Goal: Check status: Check status

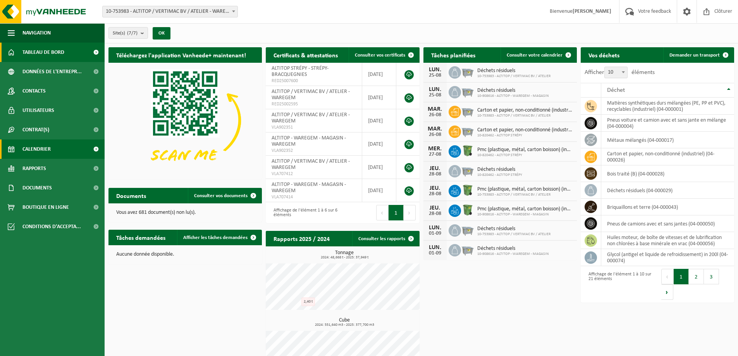
click at [46, 152] on span "Calendrier" at bounding box center [36, 148] width 28 height 19
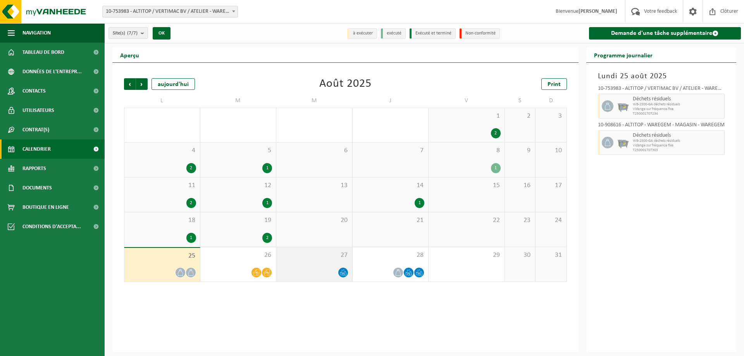
click at [325, 261] on div "27" at bounding box center [314, 264] width 76 height 34
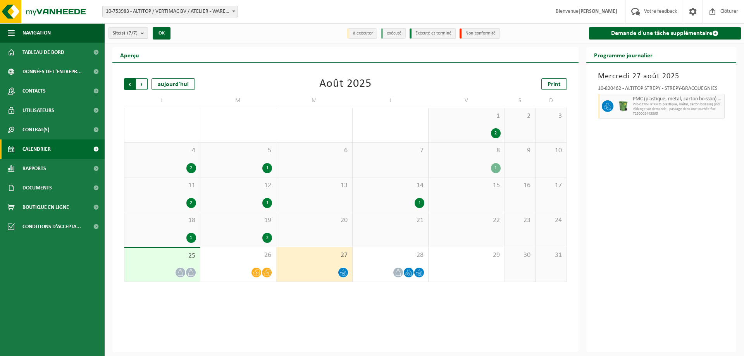
click at [144, 86] on span "Suivant" at bounding box center [142, 84] width 12 height 12
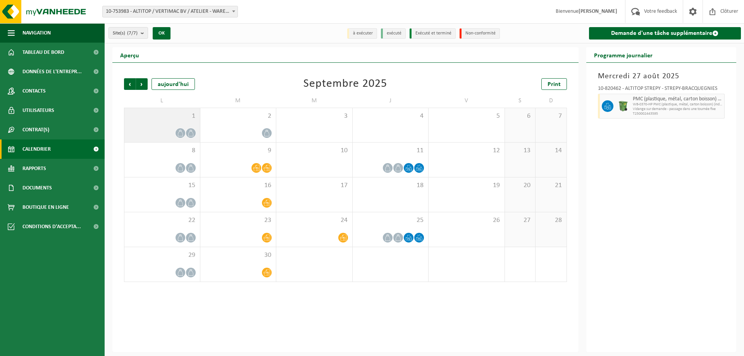
click at [170, 125] on div "1" at bounding box center [162, 125] width 76 height 34
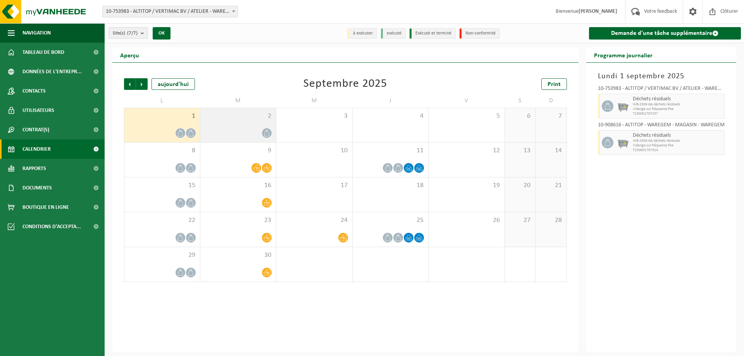
click at [249, 116] on span "2" at bounding box center [238, 116] width 68 height 9
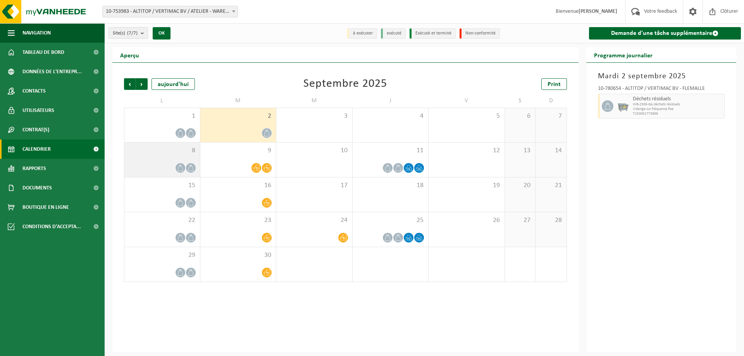
click at [177, 155] on div "8" at bounding box center [162, 160] width 76 height 34
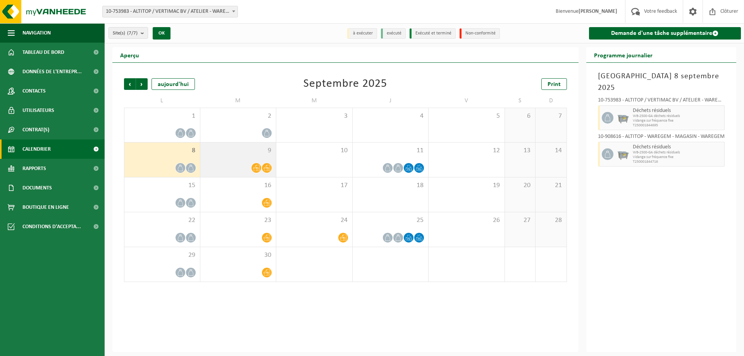
click at [263, 157] on div "9" at bounding box center [238, 160] width 76 height 34
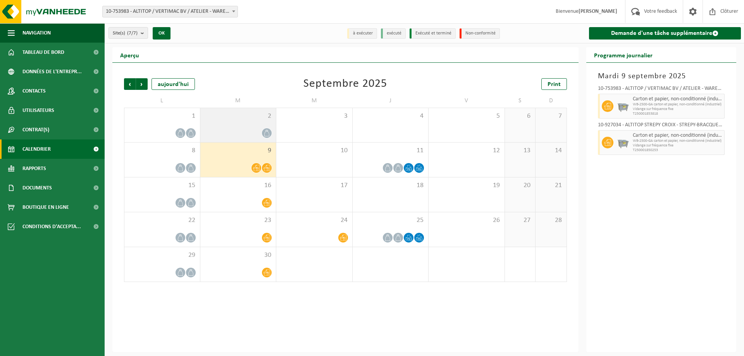
click at [244, 117] on span "2" at bounding box center [238, 116] width 68 height 9
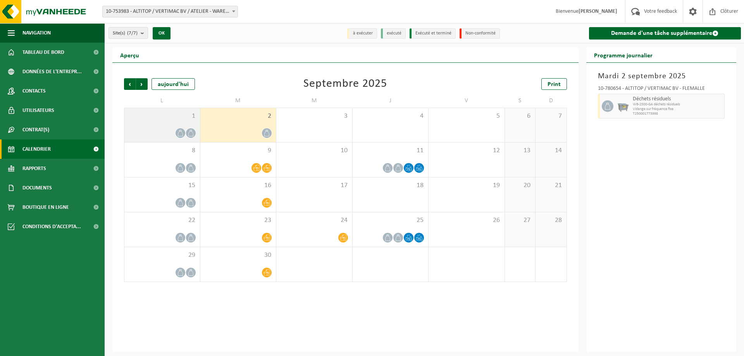
click at [187, 141] on div "1" at bounding box center [162, 125] width 76 height 34
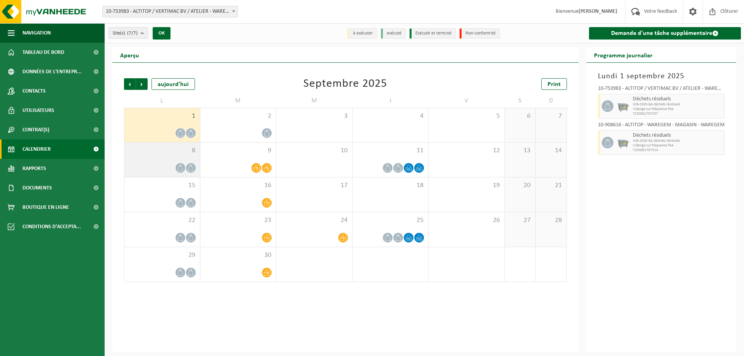
click at [187, 149] on span "8" at bounding box center [162, 150] width 68 height 9
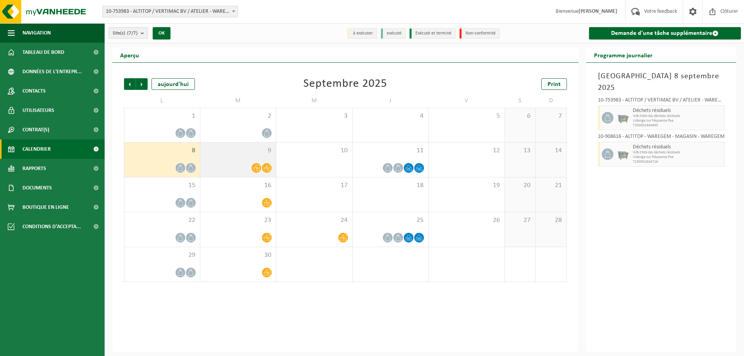
click at [227, 163] on div at bounding box center [238, 168] width 68 height 10
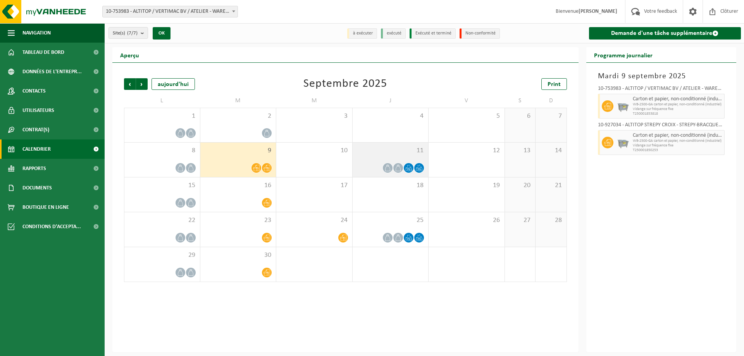
click at [394, 160] on div "11" at bounding box center [390, 160] width 76 height 34
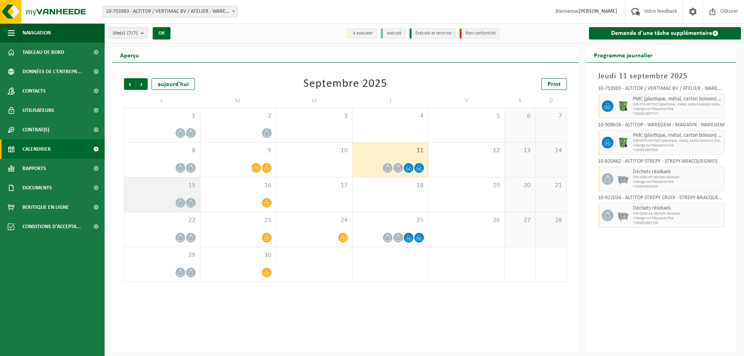
click at [194, 192] on div "15" at bounding box center [162, 194] width 76 height 34
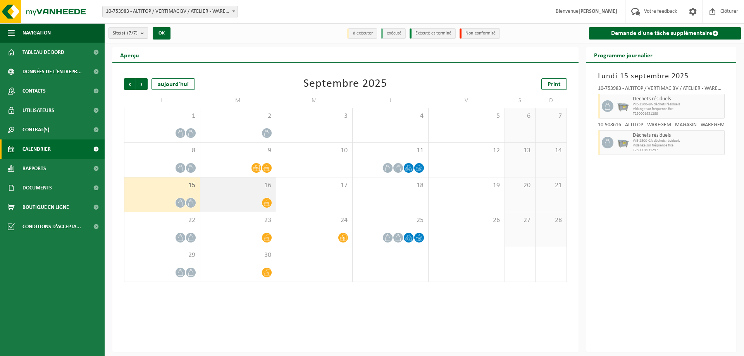
click at [266, 188] on span "16" at bounding box center [238, 185] width 68 height 9
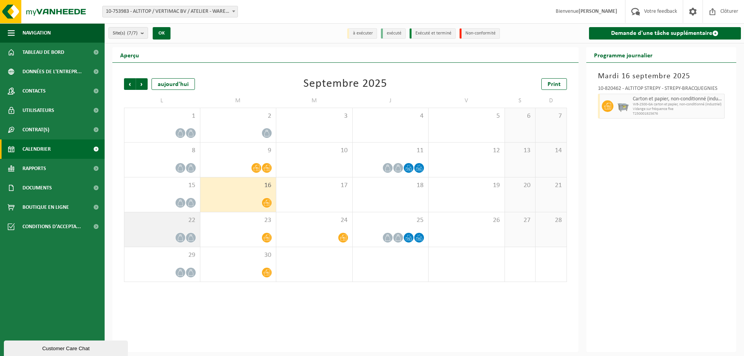
click at [182, 222] on span "22" at bounding box center [162, 220] width 68 height 9
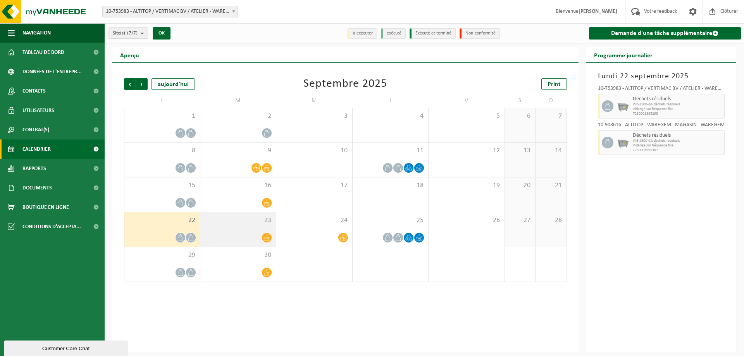
click at [240, 220] on span "23" at bounding box center [238, 220] width 68 height 9
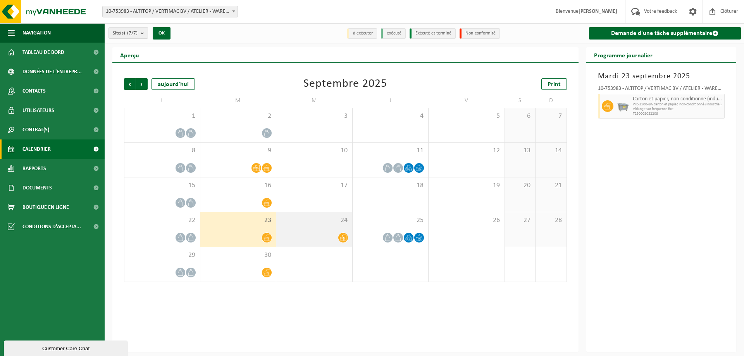
click at [322, 230] on div "24" at bounding box center [314, 229] width 76 height 34
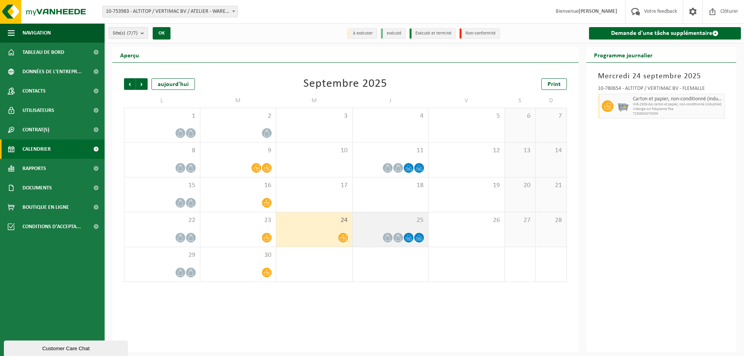
click at [407, 226] on div "25" at bounding box center [390, 229] width 76 height 34
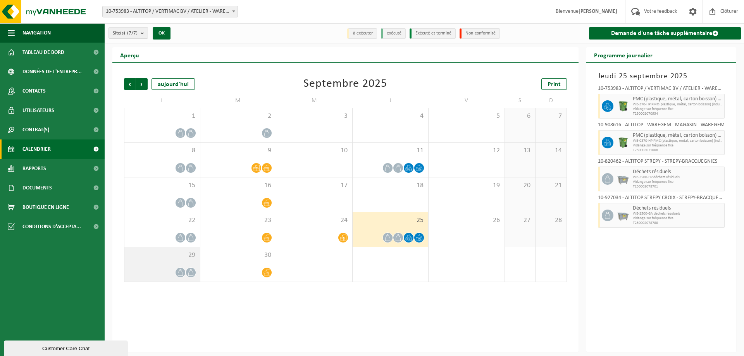
click at [172, 262] on div "29" at bounding box center [162, 264] width 76 height 34
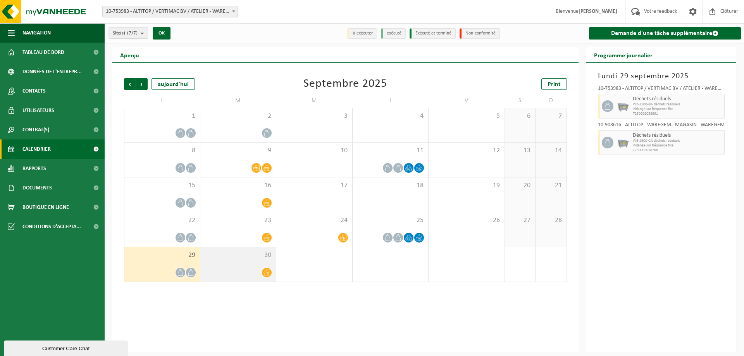
click at [251, 263] on div "30" at bounding box center [238, 264] width 76 height 34
